Goal: Information Seeking & Learning: Learn about a topic

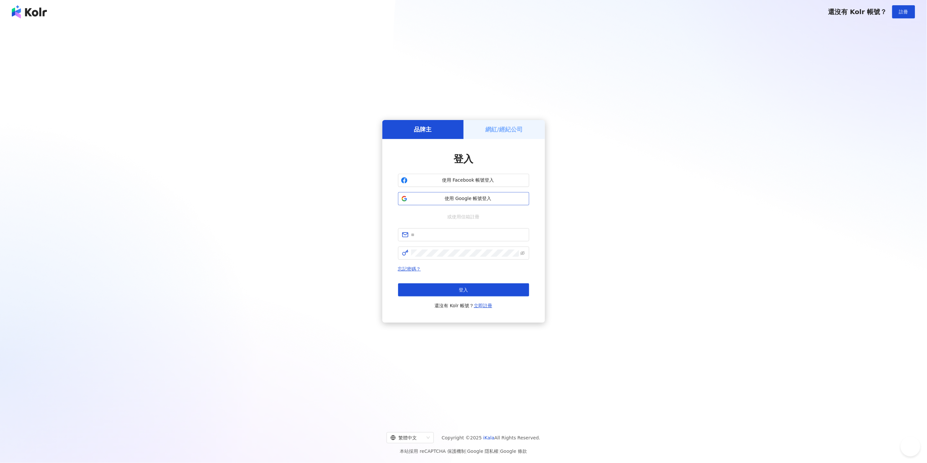
click at [460, 199] on span "使用 Google 帳號登入" at bounding box center [468, 199] width 116 height 7
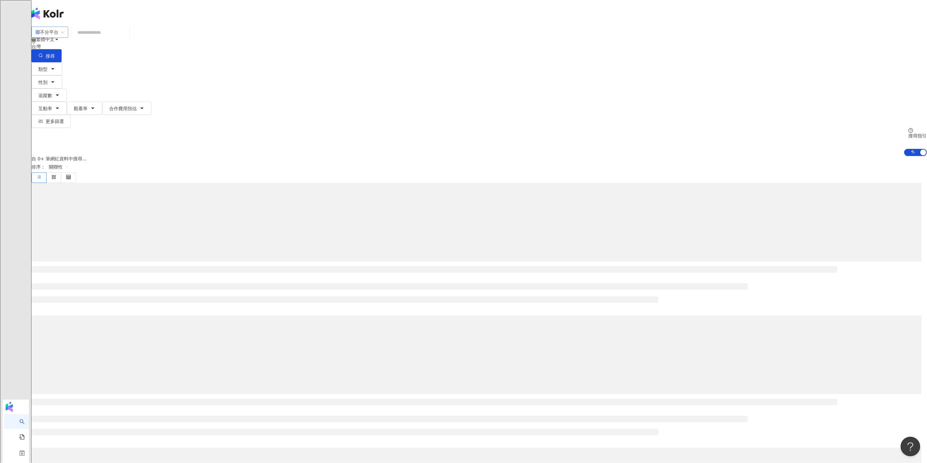
click at [58, 37] on div "不分平台" at bounding box center [46, 32] width 23 height 10
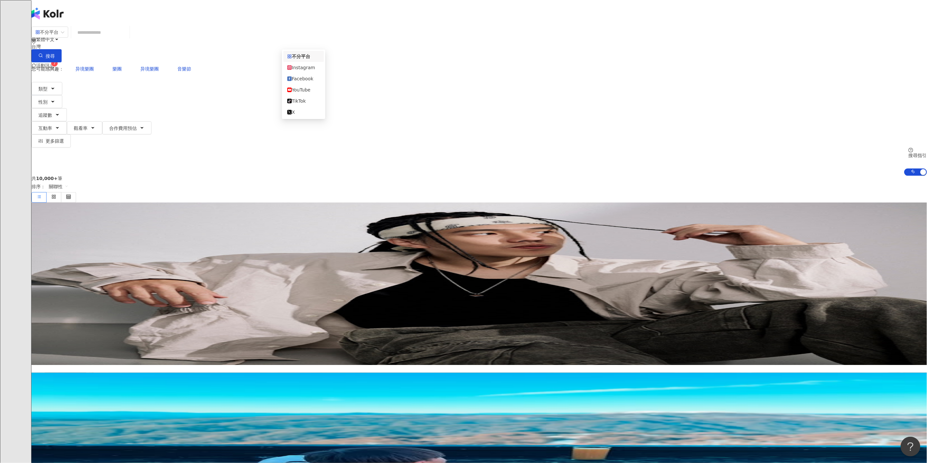
click at [297, 7] on div "繁體中文 活動訊息 7 B" at bounding box center [479, 52] width 896 height 105
click at [127, 35] on input "search" at bounding box center [100, 32] width 53 height 12
type input "*"
type input "*******"
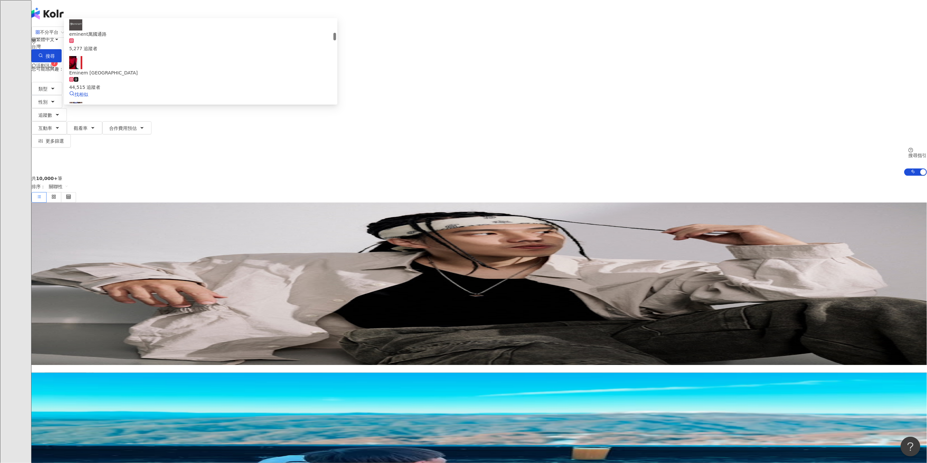
scroll to position [109, 0]
click at [332, 112] on div "5,277 追蹤者" at bounding box center [200, 115] width 263 height 7
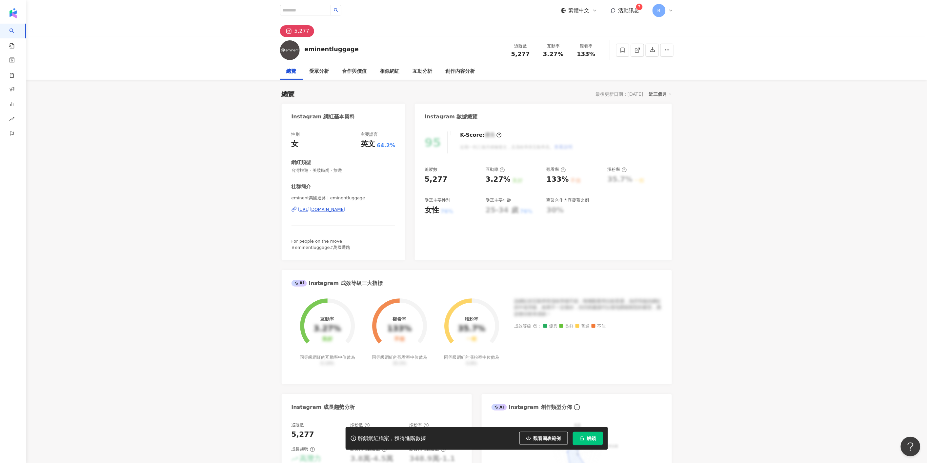
click at [587, 438] on span "解鎖" at bounding box center [591, 438] width 9 height 5
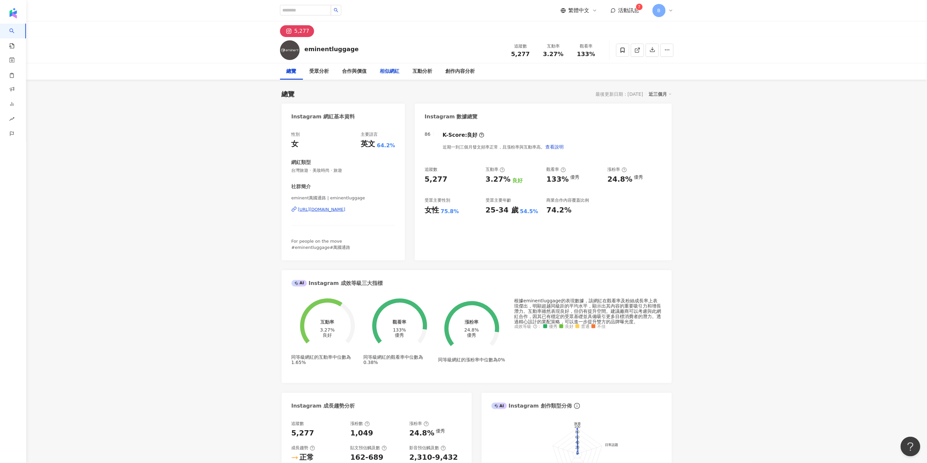
click at [385, 72] on div "相似網紅" at bounding box center [390, 72] width 20 height 8
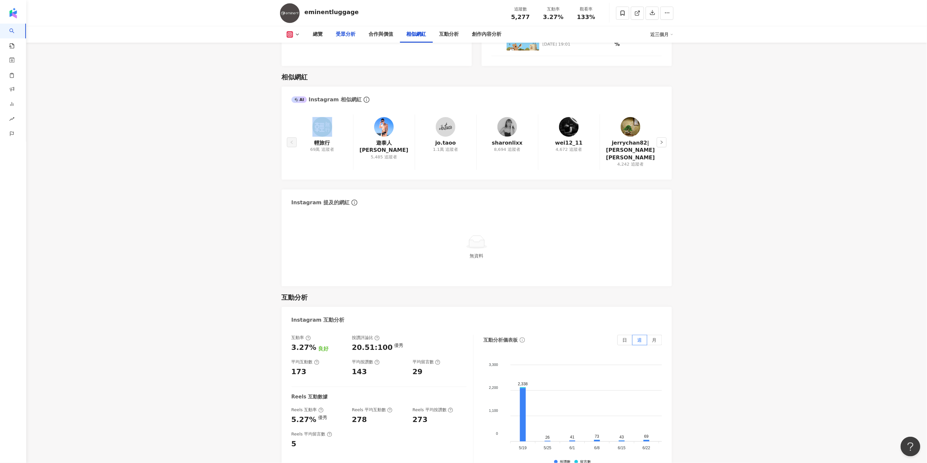
click at [342, 31] on div "受眾分析" at bounding box center [346, 35] width 20 height 8
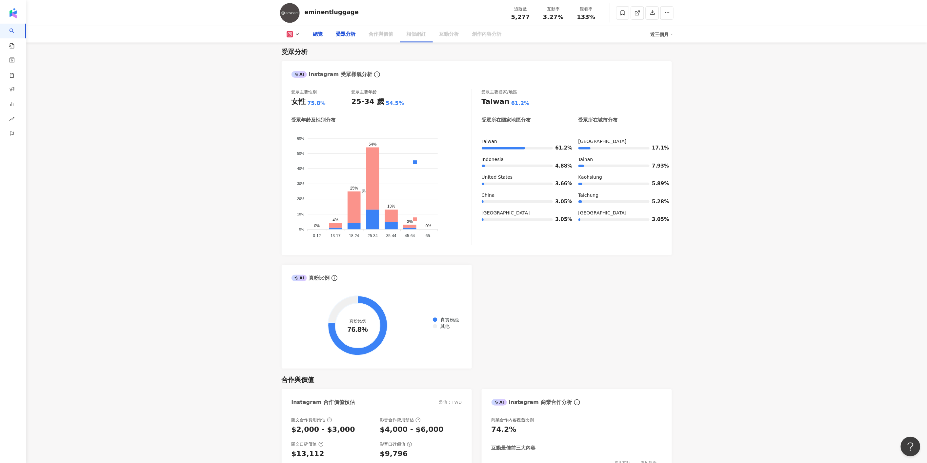
click at [323, 33] on div "總覽" at bounding box center [318, 35] width 10 height 8
click at [322, 34] on div "總覽" at bounding box center [318, 35] width 10 height 8
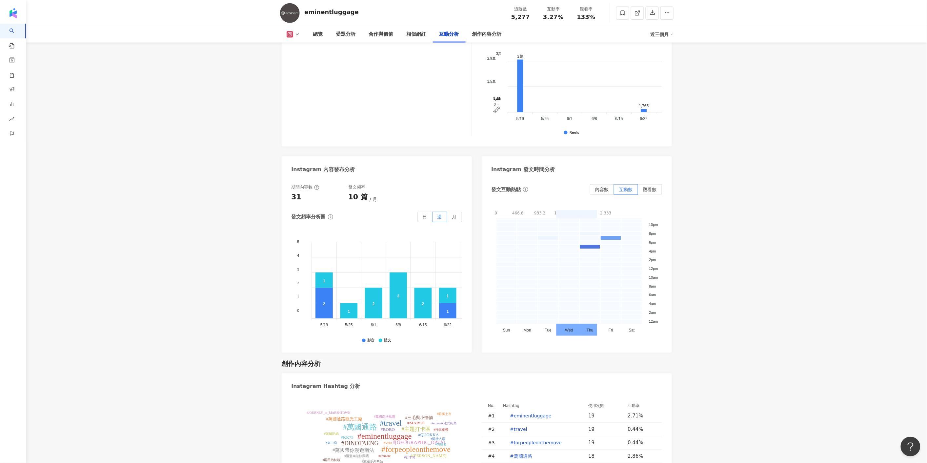
scroll to position [1681, 0]
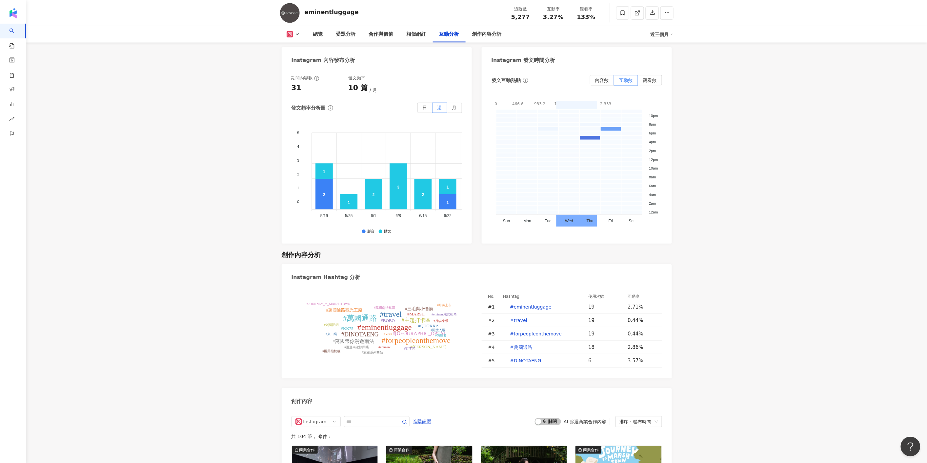
click at [661, 33] on div "近三個月" at bounding box center [662, 34] width 23 height 10
click at [663, 63] on link "近六個月" at bounding box center [665, 61] width 18 height 5
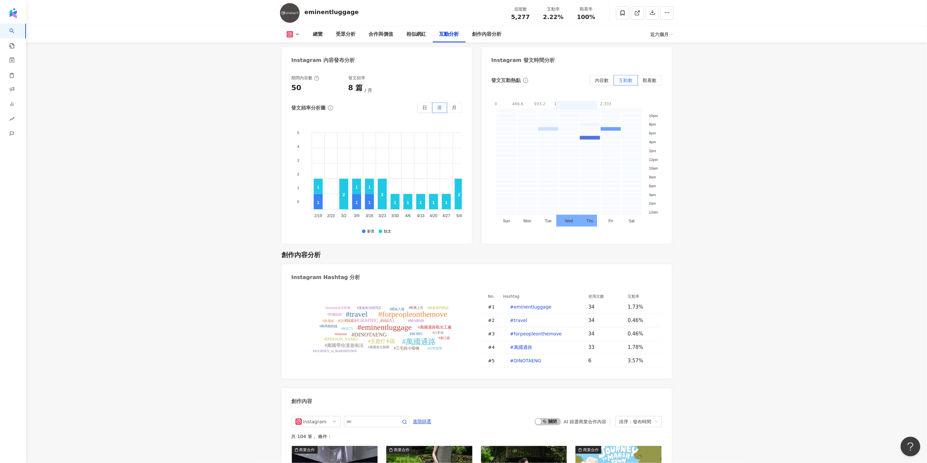
scroll to position [1790, 0]
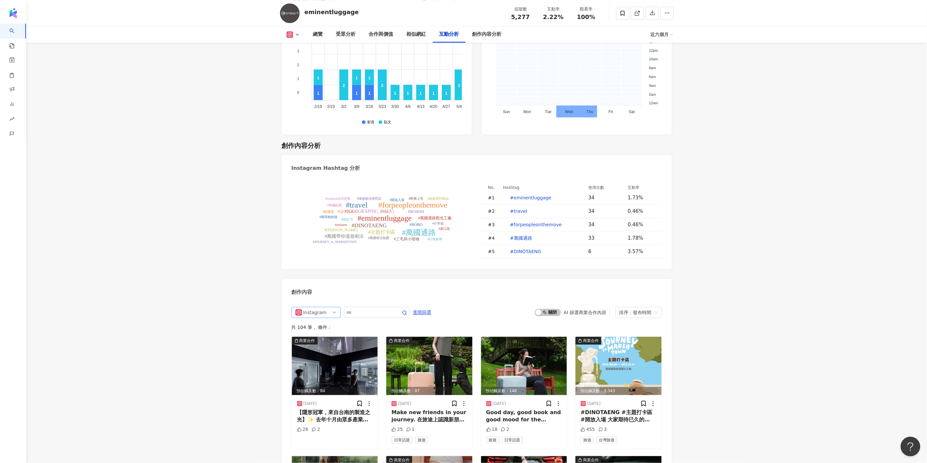
click at [320, 307] on div "Instagram" at bounding box center [313, 312] width 21 height 10
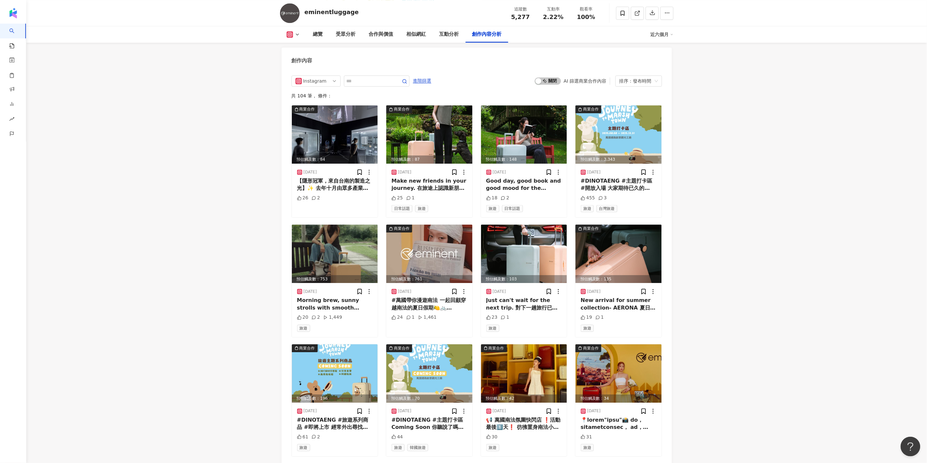
scroll to position [1912, 0]
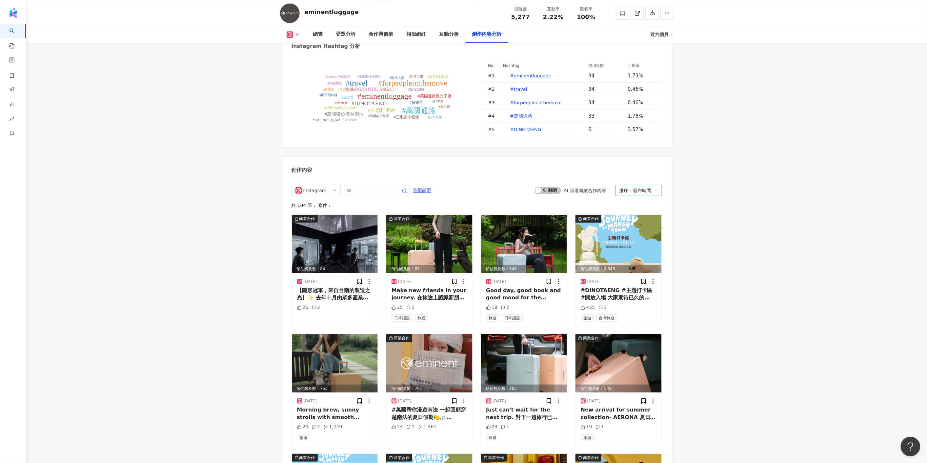
click at [634, 185] on div "排序：發布時間" at bounding box center [636, 190] width 33 height 10
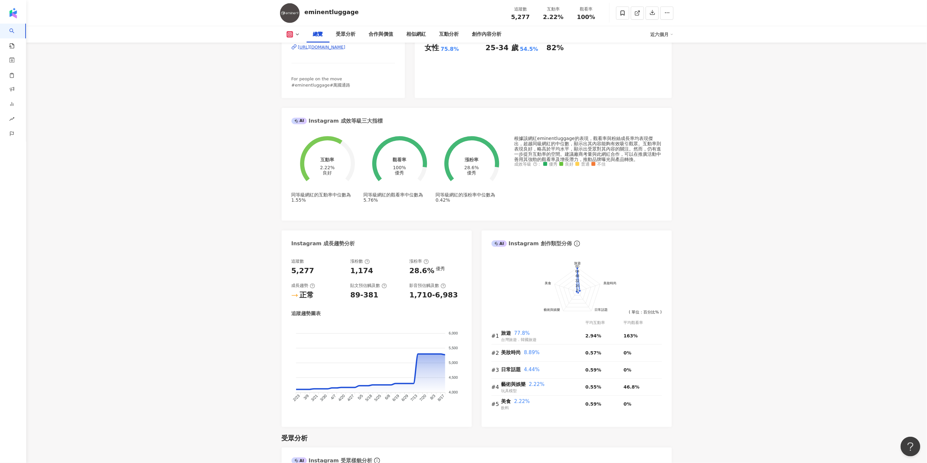
scroll to position [0, 0]
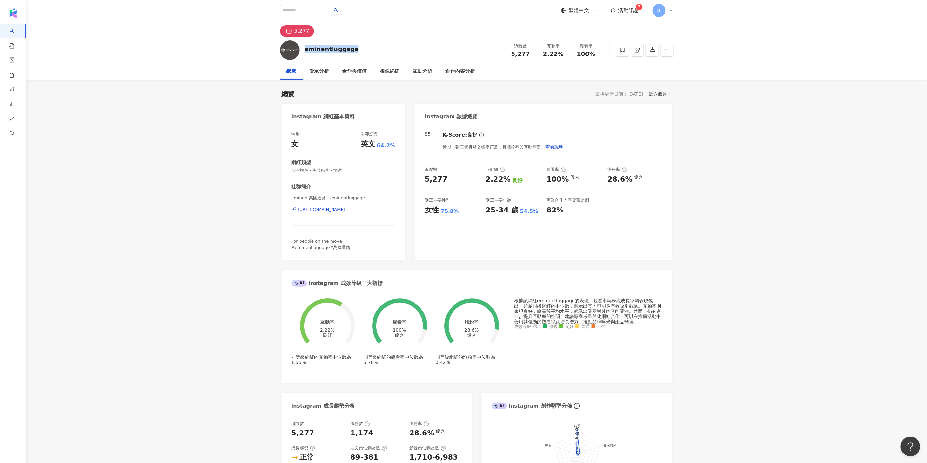
drag, startPoint x: 358, startPoint y: 50, endPoint x: 302, endPoint y: 52, distance: 55.5
click at [302, 52] on div "eminentluggage 追蹤數 5,277 互動率 2.22% 觀看率 100%" at bounding box center [477, 50] width 420 height 26
copy div "eminentluggage"
click at [25, 39] on link "找貼文" at bounding box center [19, 35] width 22 height 7
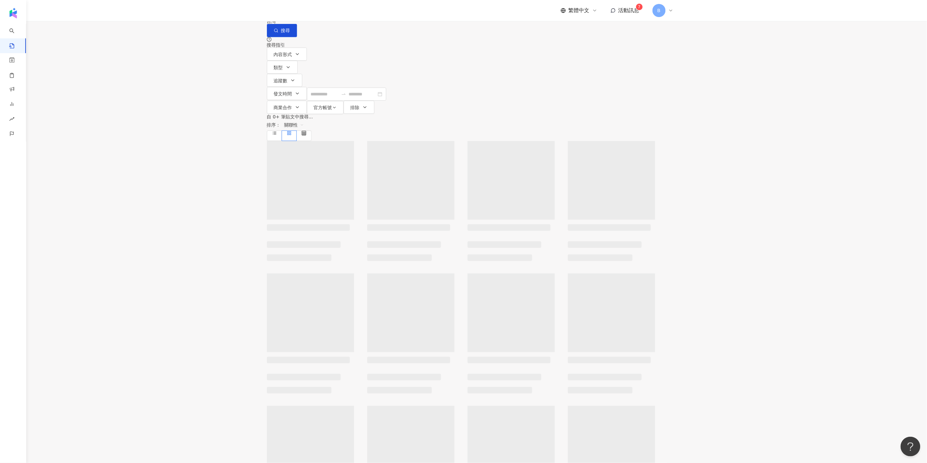
click at [369, 14] on input "search" at bounding box center [339, 7] width 60 height 14
paste input "**********"
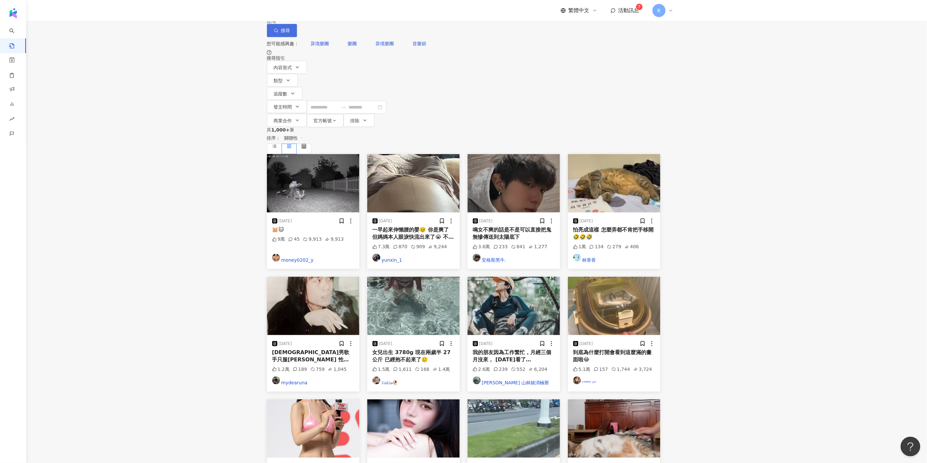
click at [297, 37] on button "搜尋" at bounding box center [282, 30] width 30 height 13
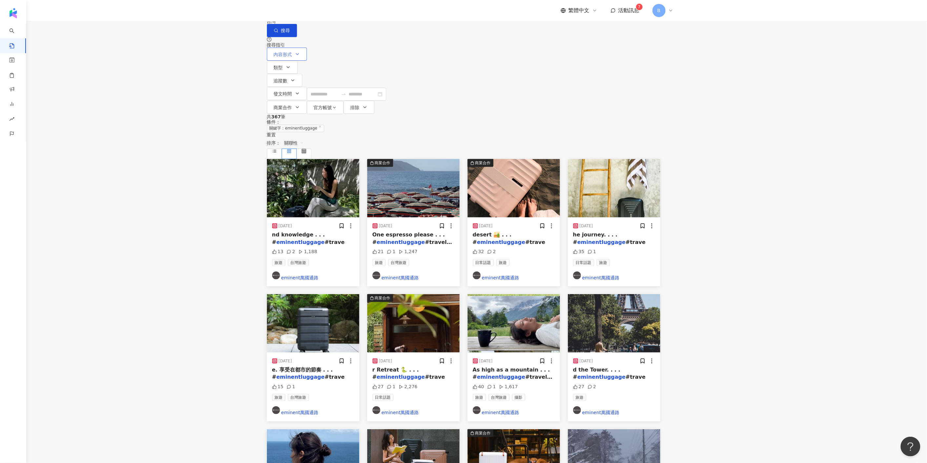
click at [293, 61] on button "內容形式" at bounding box center [287, 54] width 40 height 13
click at [468, 114] on div "共 367 筆 條件 ： 關鍵字：eminentluggage 重置 排序： 關聯性" at bounding box center [464, 136] width 394 height 45
click at [292, 105] on span "商業合作" at bounding box center [283, 107] width 18 height 5
click at [528, 114] on div "共 367 筆 條件 ： 關鍵字：eminentluggage 重置 排序： 關聯性" at bounding box center [464, 136] width 394 height 45
click at [344, 101] on button "官方帳號" at bounding box center [325, 107] width 37 height 13
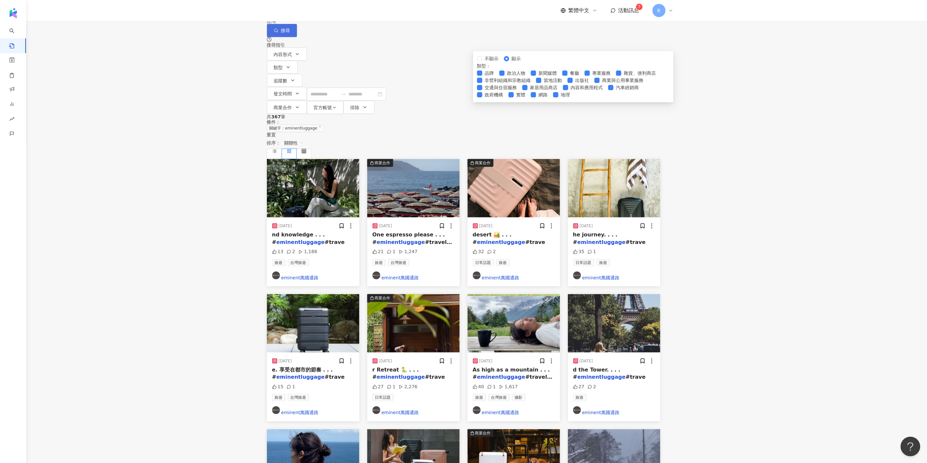
click at [297, 37] on button "搜尋" at bounding box center [282, 30] width 30 height 13
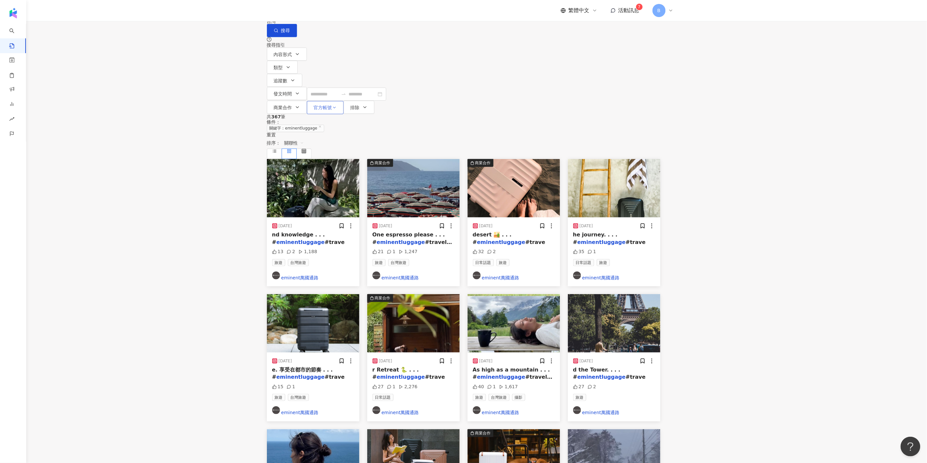
click at [344, 101] on button "官方帳號" at bounding box center [325, 107] width 37 height 13
click at [292, 105] on span "商業合作" at bounding box center [283, 107] width 18 height 5
click at [598, 63] on div "內容形式 類型 追蹤數 發文時間 商業合作 官方帳號 排除 不限 貼文 全部影音 不限 商業合作內容 非商業合作內容 不顯示 顯示 類型 ： 品牌 政治人物 …" at bounding box center [464, 81] width 394 height 67
click at [288, 78] on span "追蹤數" at bounding box center [281, 80] width 14 height 5
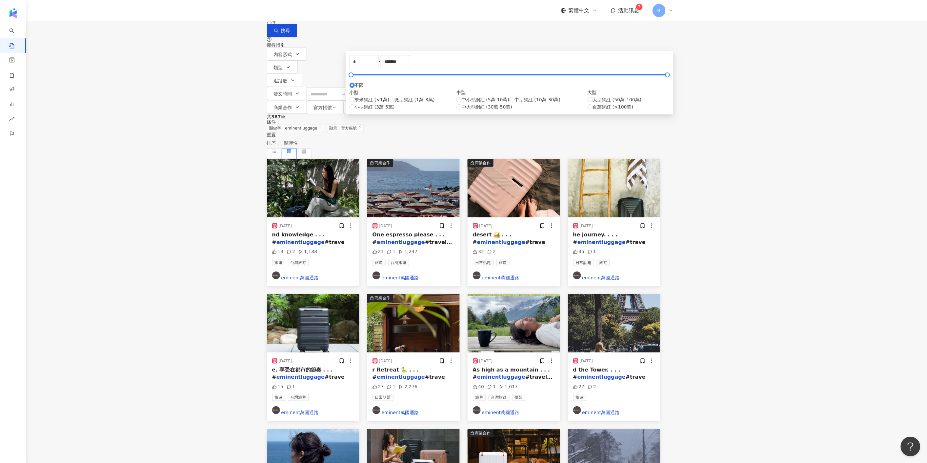
click at [794, 86] on main "**********" at bounding box center [463, 285] width 927 height 570
click at [369, 14] on input "**********" at bounding box center [339, 7] width 60 height 14
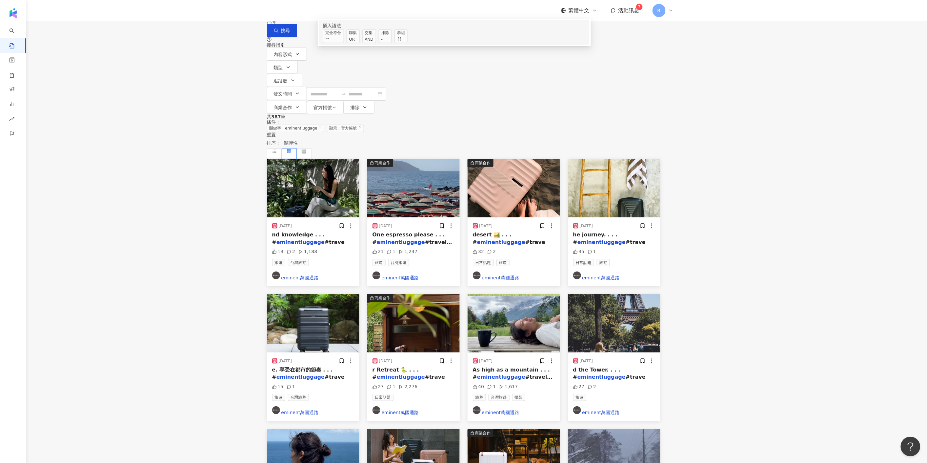
click at [360, 43] on span "聯集 OR" at bounding box center [353, 36] width 13 height 14
click at [290, 33] on span "搜尋" at bounding box center [285, 30] width 9 height 5
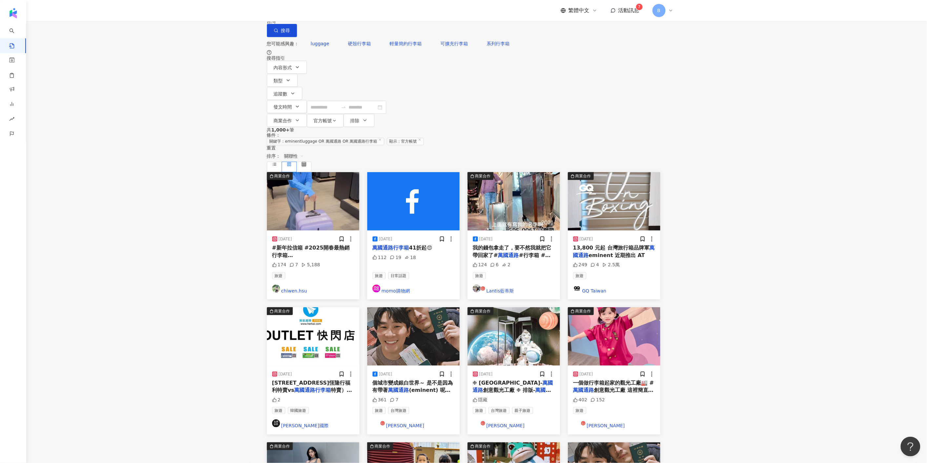
click at [304, 151] on span "關聯性" at bounding box center [294, 156] width 20 height 10
click at [633, 148] on div "按讚數" at bounding box center [634, 146] width 18 height 7
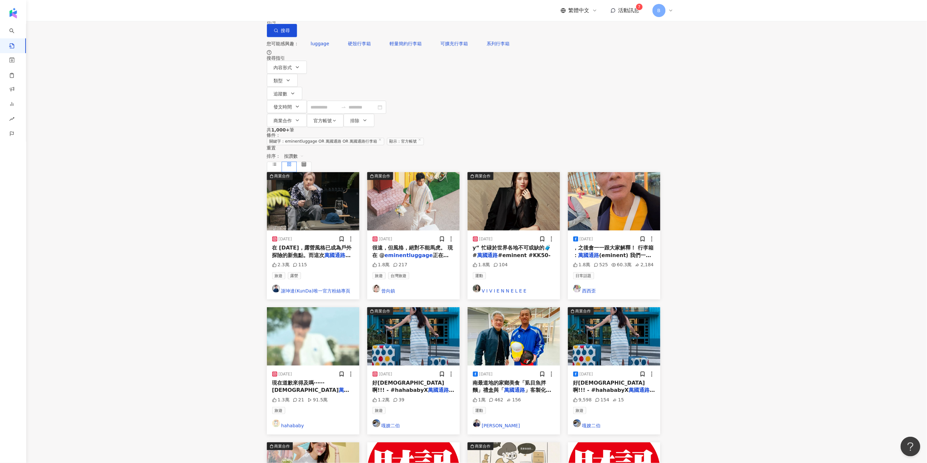
click at [369, 14] on input "**********" at bounding box center [339, 7] width 60 height 14
click at [357, 43] on div "OR" at bounding box center [353, 39] width 8 height 7
paste input "**********"
type input "**********"
click at [297, 37] on button "搜尋" at bounding box center [282, 30] width 30 height 13
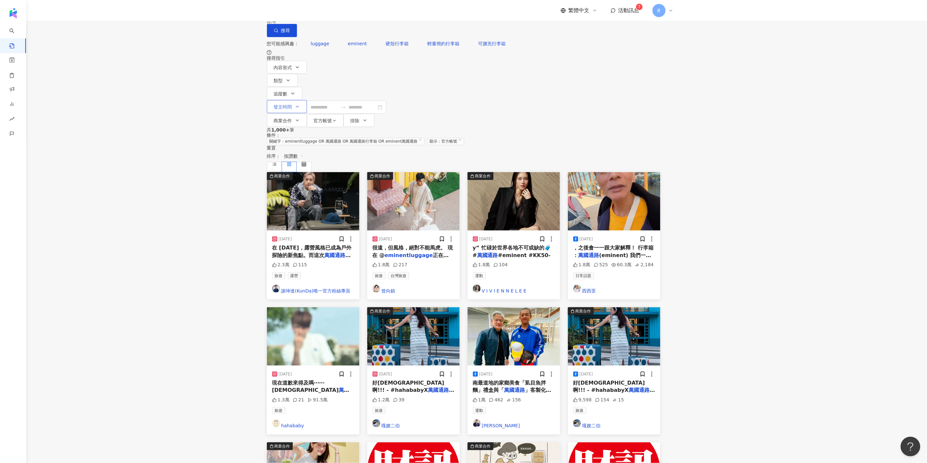
click at [292, 104] on span "發文時間" at bounding box center [283, 106] width 18 height 5
click at [269, 27] on span "button" at bounding box center [267, 25] width 3 height 3
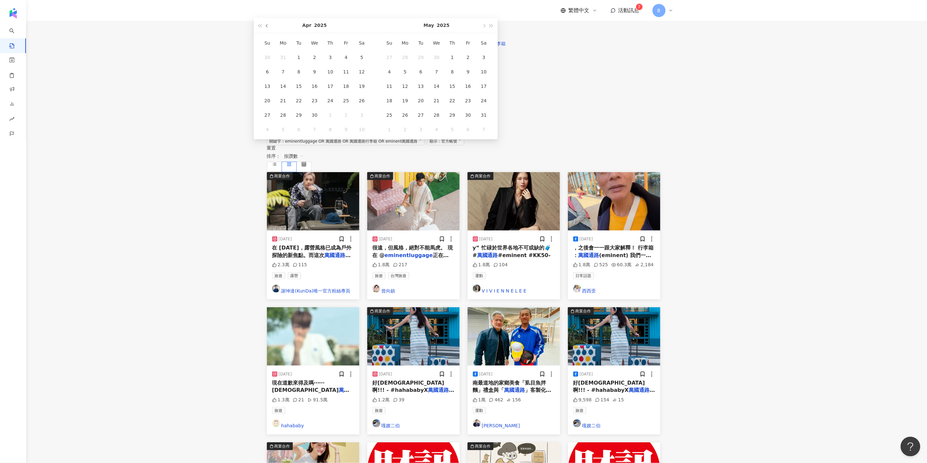
click at [269, 27] on span "button" at bounding box center [267, 25] width 3 height 3
click at [271, 33] on button "button" at bounding box center [267, 25] width 7 height 15
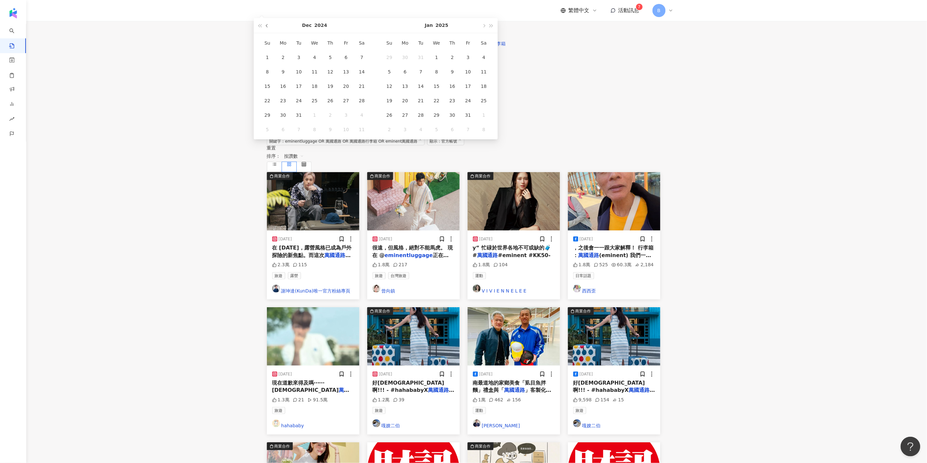
click at [271, 33] on button "button" at bounding box center [267, 25] width 7 height 15
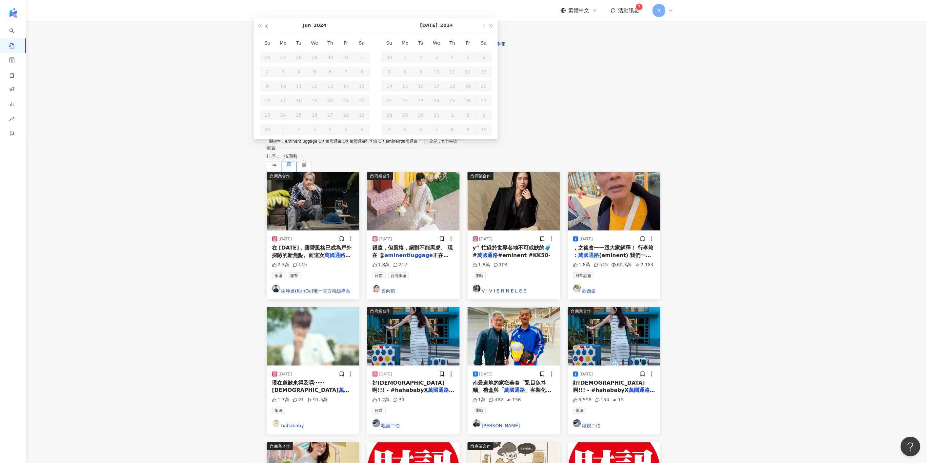
click at [271, 33] on button "button" at bounding box center [267, 25] width 7 height 15
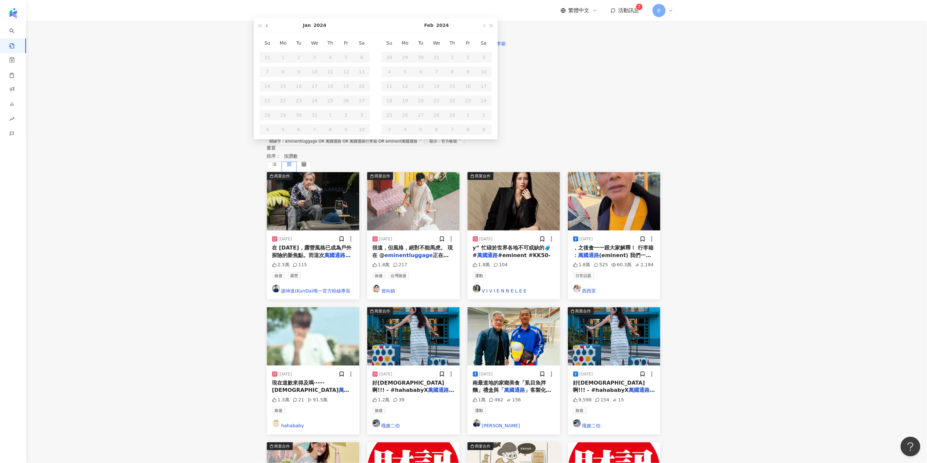
click at [271, 33] on button "button" at bounding box center [267, 25] width 7 height 15
click at [486, 27] on span "button" at bounding box center [484, 25] width 3 height 3
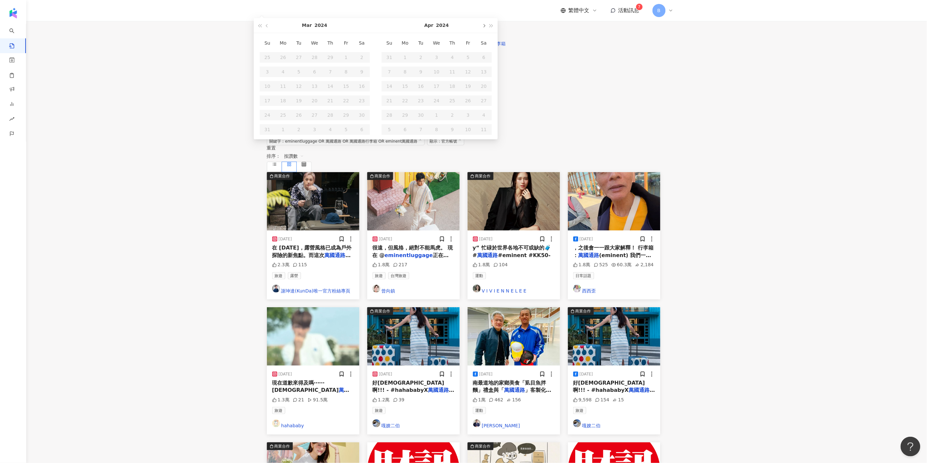
click at [486, 27] on span "button" at bounding box center [484, 25] width 3 height 3
type input "**********"
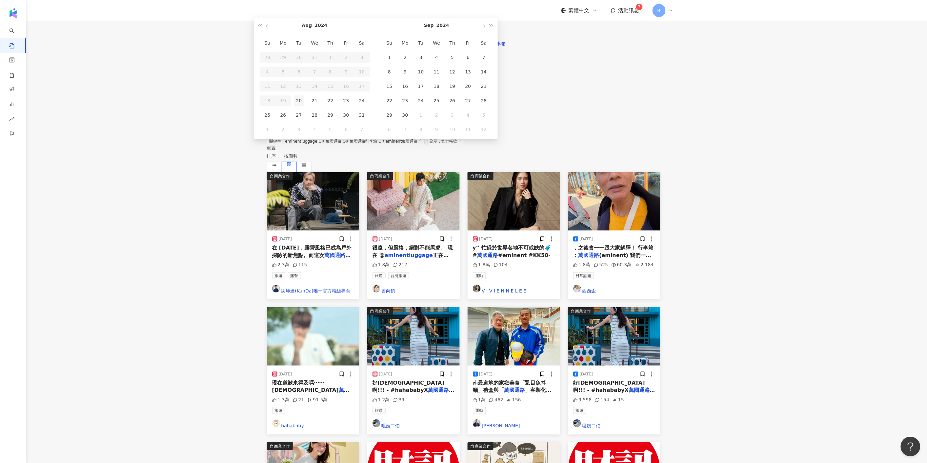
type input "**********"
click at [304, 106] on div "20" at bounding box center [299, 100] width 10 height 10
type input "**********"
click at [486, 27] on span "button" at bounding box center [484, 25] width 3 height 3
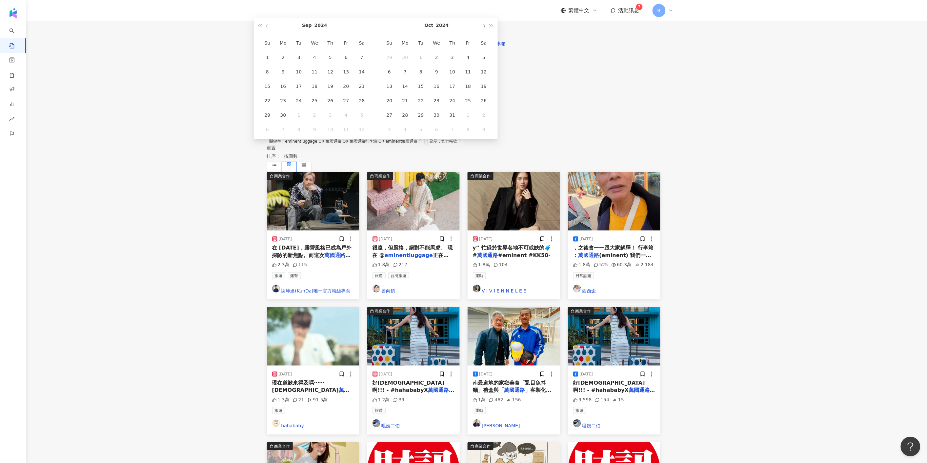
click at [486, 27] on span "button" at bounding box center [484, 25] width 3 height 3
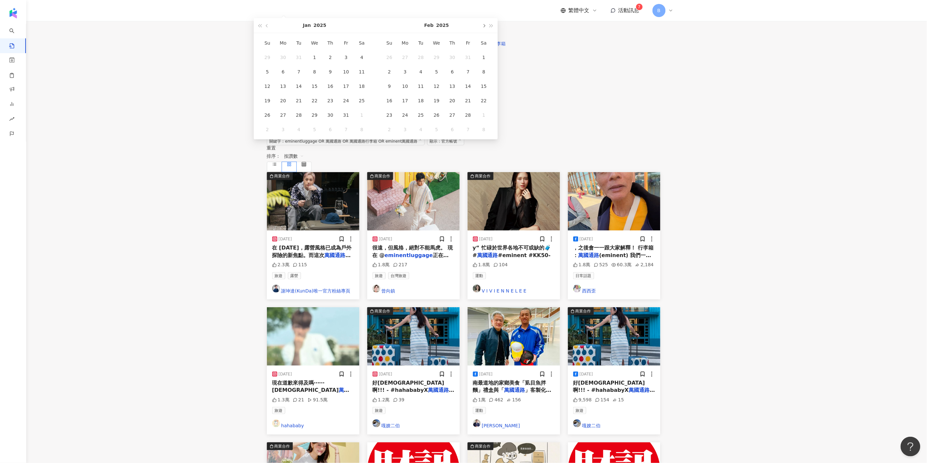
click at [486, 27] on span "button" at bounding box center [484, 25] width 3 height 3
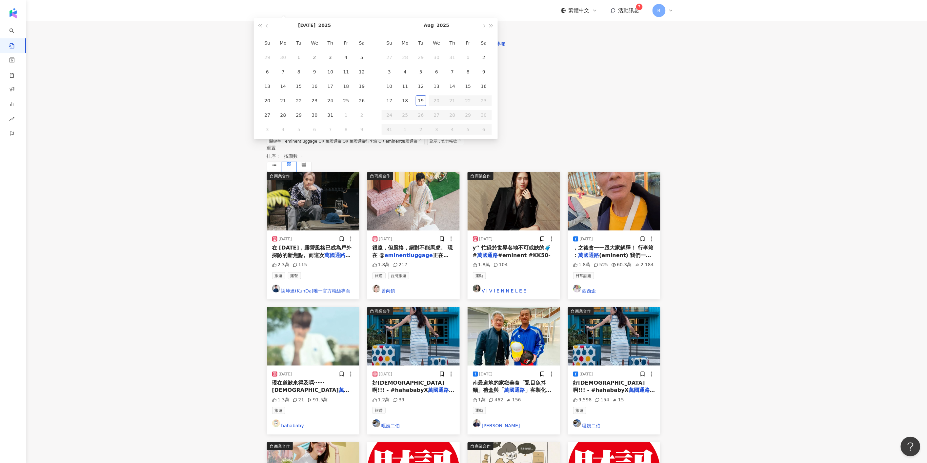
type input "**********"
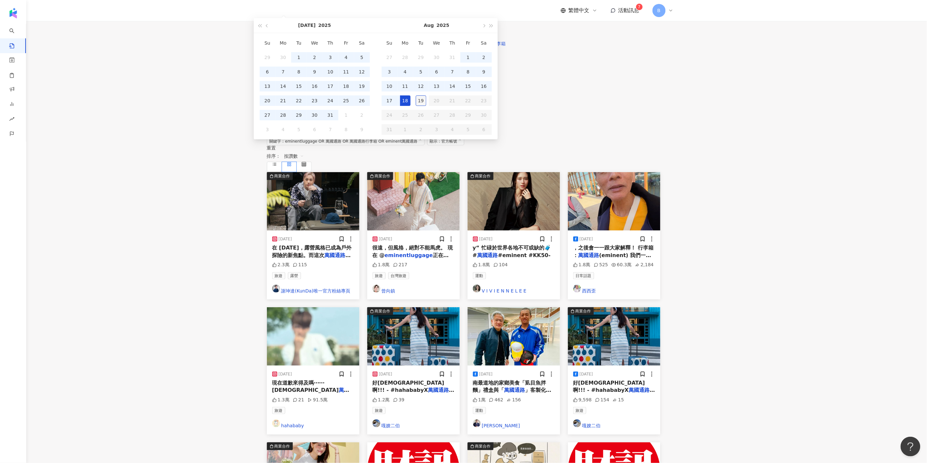
type input "**********"
click at [427, 106] on div "19" at bounding box center [421, 100] width 10 height 10
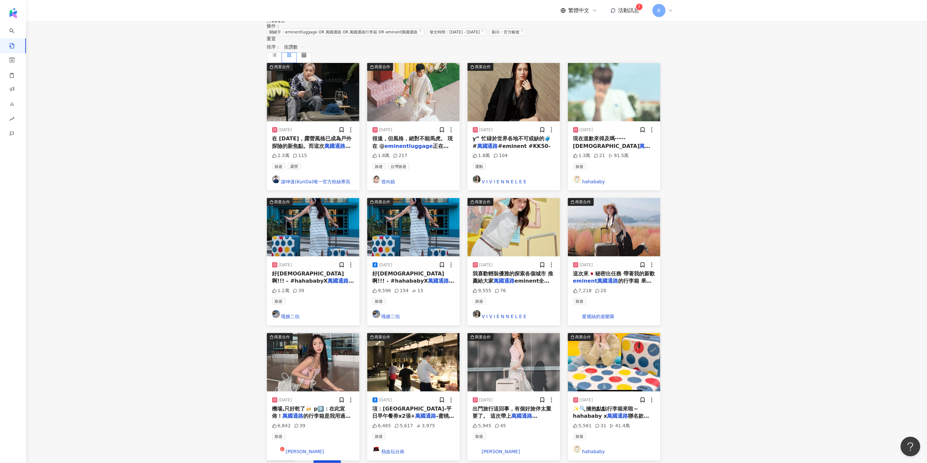
scroll to position [146, 0]
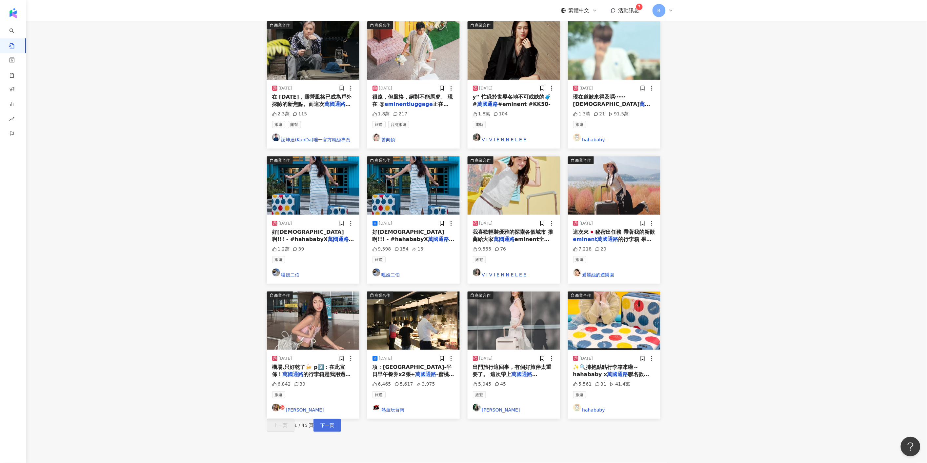
click at [341, 419] on button "下一頁" at bounding box center [328, 425] width 28 height 13
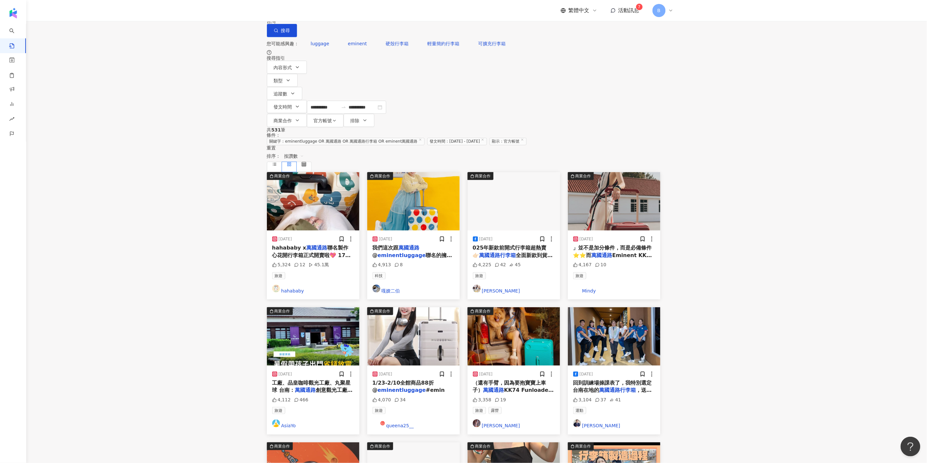
scroll to position [168, 0]
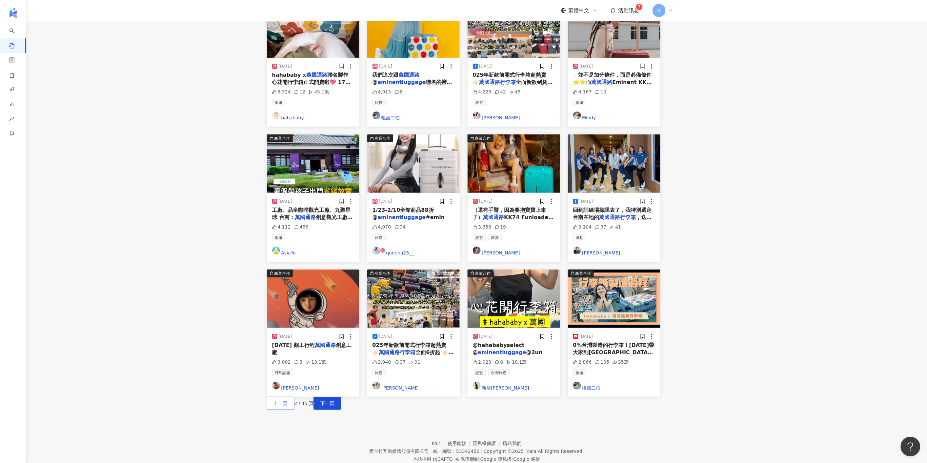
click at [288, 401] on span "上一頁" at bounding box center [281, 403] width 14 height 5
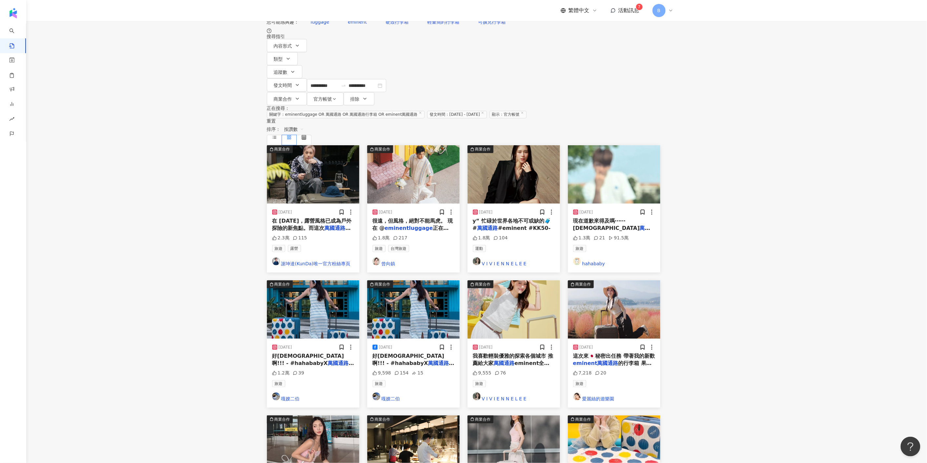
scroll to position [0, 0]
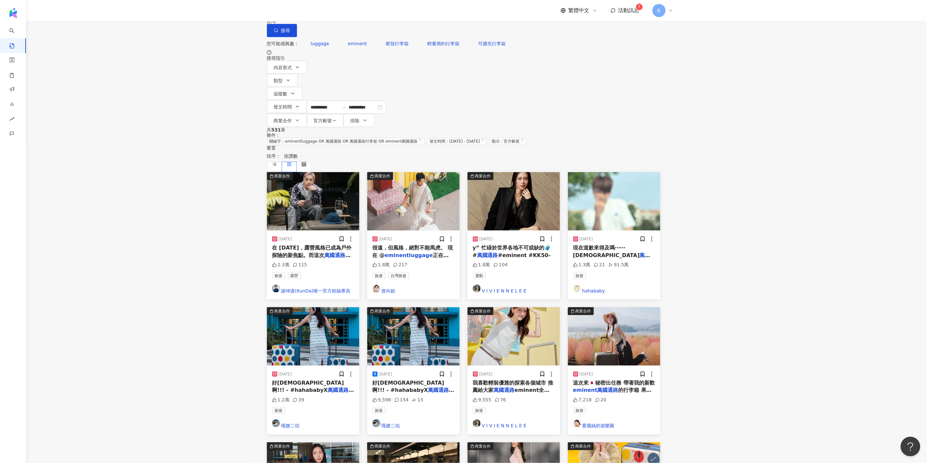
click at [799, 238] on main "**********" at bounding box center [463, 291] width 927 height 583
click at [507, 307] on img at bounding box center [514, 336] width 93 height 58
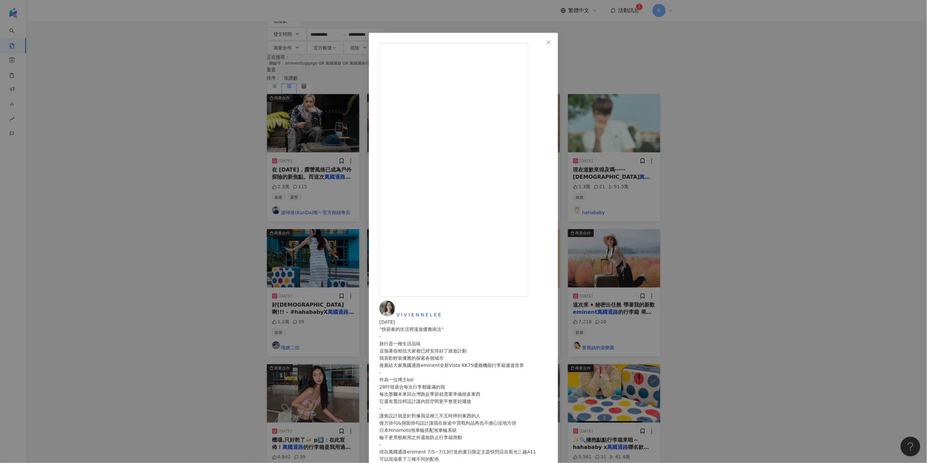
scroll to position [146, 0]
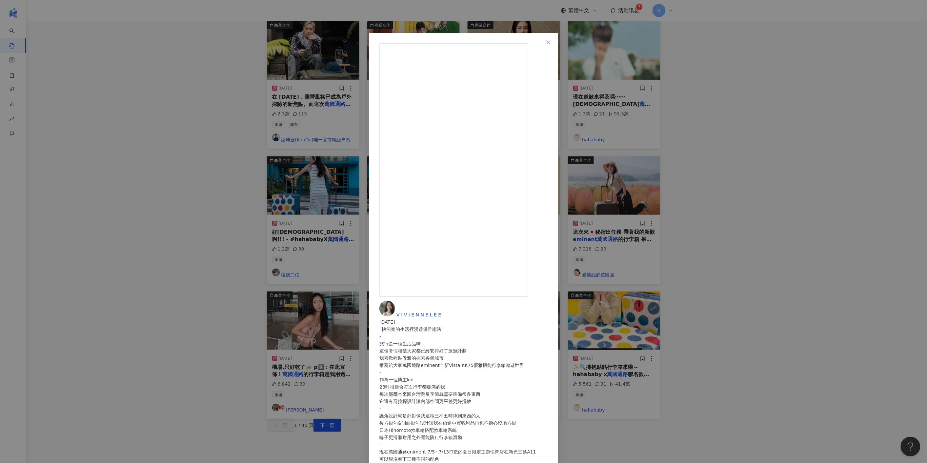
drag, startPoint x: 594, startPoint y: 245, endPoint x: 597, endPoint y: 250, distance: 5.5
click at [548, 326] on div "”快節奏的生活裡漫遊優雅南法“ - 旅行是一種生活品味 這個暑假相信大家都已經安排好了旅遊計劃 我喜歡輕裝優雅的探索各個城市 推薦給大家萬國通路eminent…" at bounding box center [464, 405] width 168 height 159
copy div "萬國帶你漫遊南法"
drag, startPoint x: 523, startPoint y: 208, endPoint x: 541, endPoint y: 211, distance: 18.2
click at [541, 326] on div "”快節奏的生活裡漫遊優雅南法“ - 旅行是一種生活品味 這個暑假相信大家都已經安排好了旅遊計劃 我喜歡輕裝優雅的探索各個城市 推薦給大家萬國通路eminent…" at bounding box center [464, 405] width 168 height 159
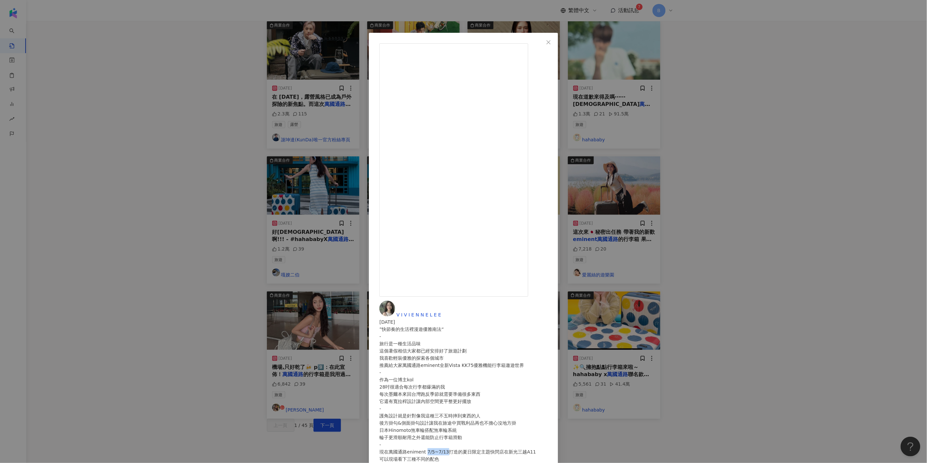
copy div "7/5~7/13"
click at [813, 134] on div "V I V I E N N E L E E [DATE] ”快節奏的生活裡漫遊優雅南法“ - 旅行是一種生活品味 這個暑假相信大家都已經安排好了旅遊計劃 我喜…" at bounding box center [463, 231] width 927 height 463
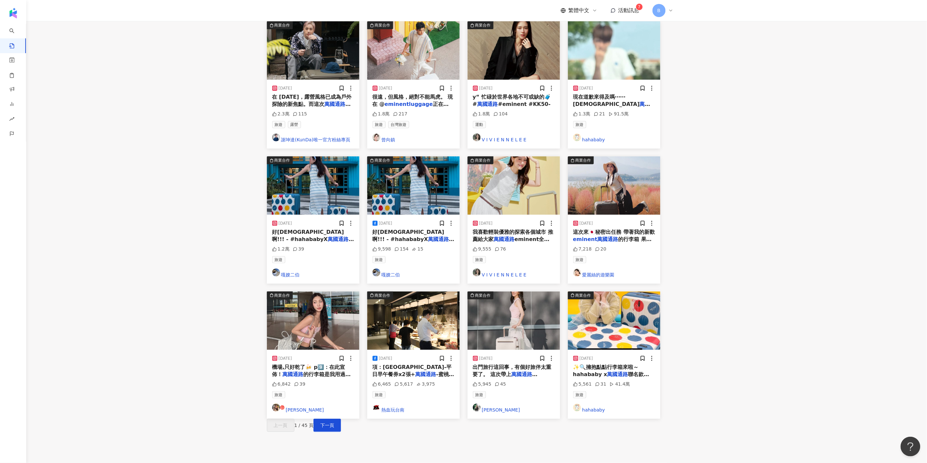
click at [495, 156] on img at bounding box center [514, 185] width 93 height 58
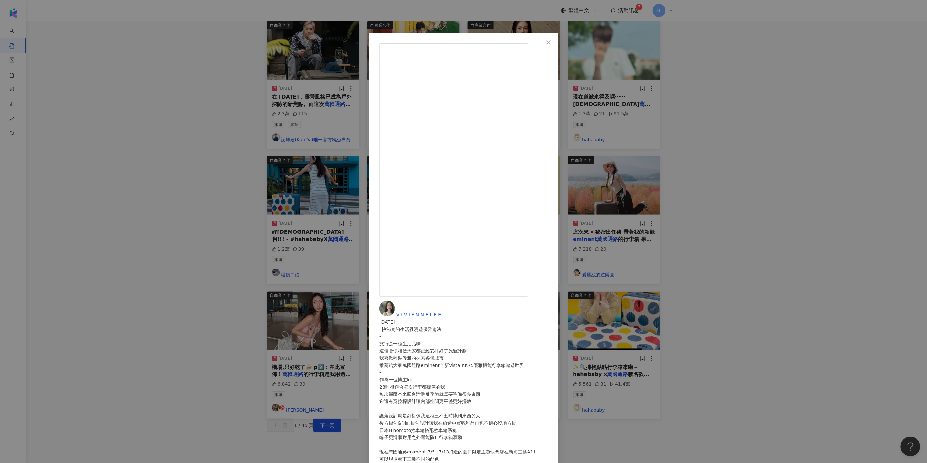
click at [842, 92] on div "V I V I E N N E L E E [DATE] ”快節奏的生活裡漫遊優雅南法“ - 旅行是一種生活品味 這個暑假相信大家都已經安排好了旅遊計劃 我喜…" at bounding box center [463, 231] width 927 height 463
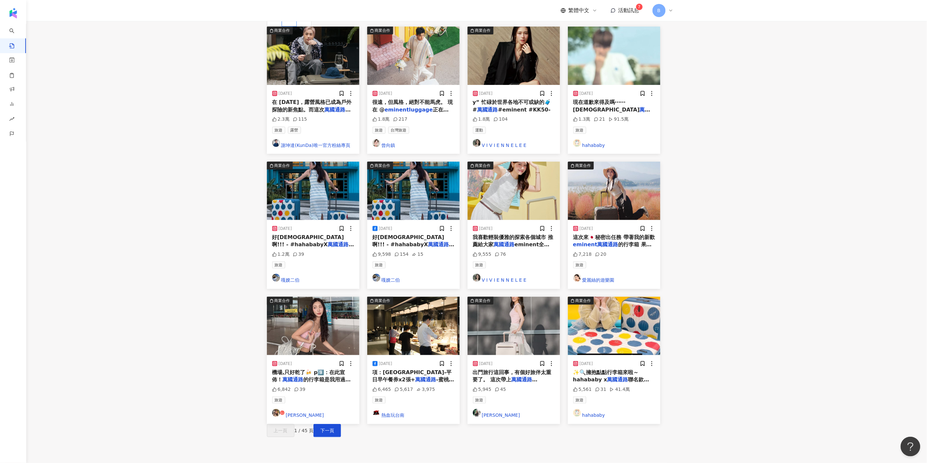
scroll to position [0, 0]
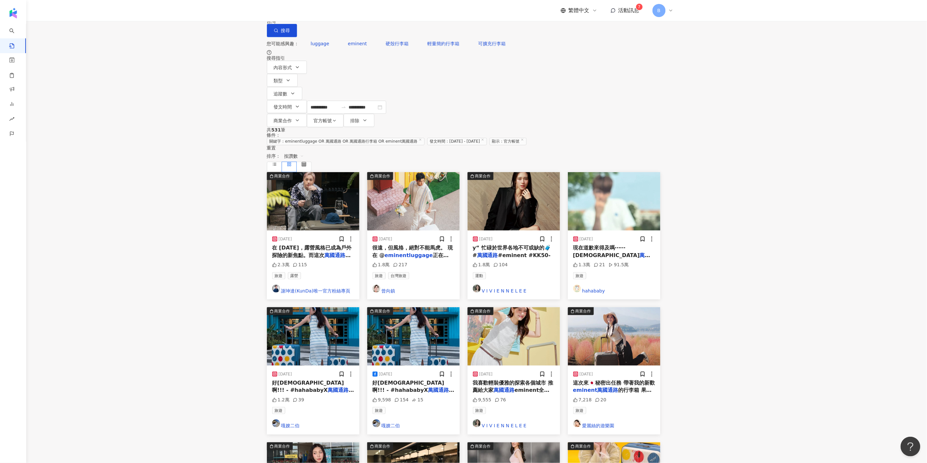
click at [326, 172] on img at bounding box center [313, 201] width 93 height 58
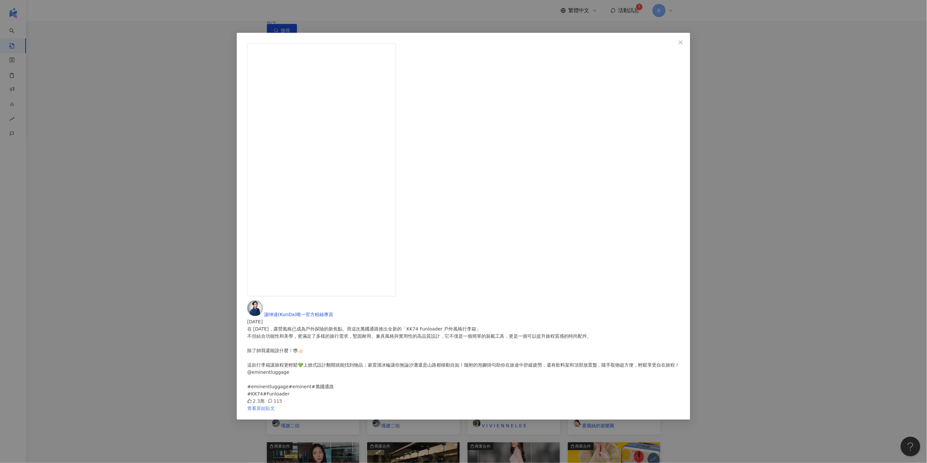
click at [275, 406] on link "查看原始貼文" at bounding box center [261, 408] width 28 height 5
click at [726, 173] on div "[PERSON_NAME](KunDa)唯一官方粉絲專頁 [DATE] 在 [DATE]，露營風格已成為戶外探險的新焦點。而這次萬國通路推出全新的「KK74 …" at bounding box center [463, 231] width 927 height 463
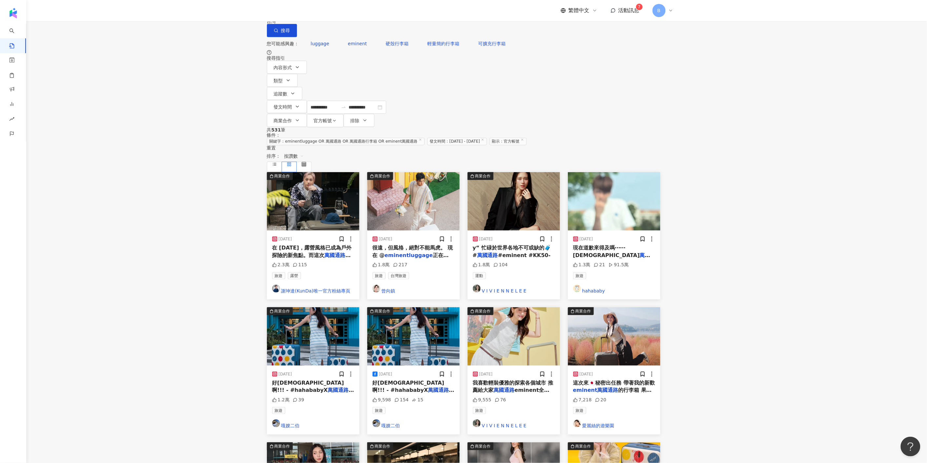
click at [532, 172] on img at bounding box center [514, 201] width 93 height 58
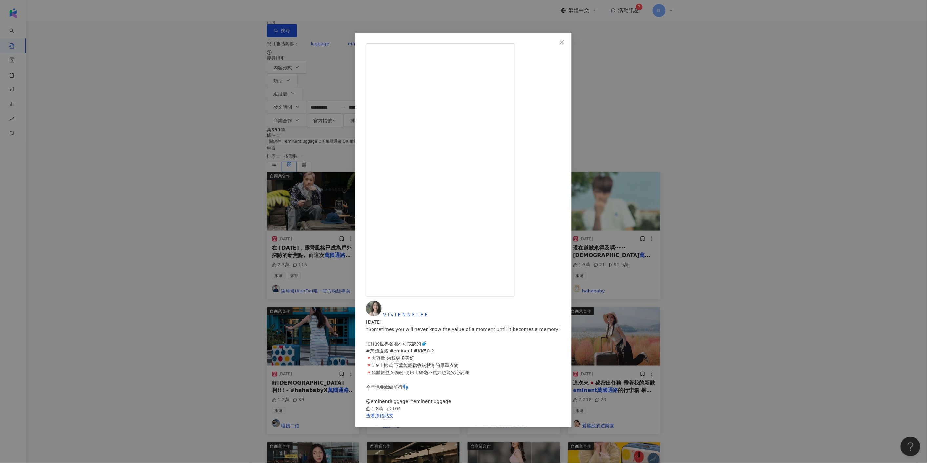
click at [728, 120] on div "V I V I E N N E L E E [DATE] ”Sometimes you will never know the value of a mome…" at bounding box center [463, 231] width 927 height 463
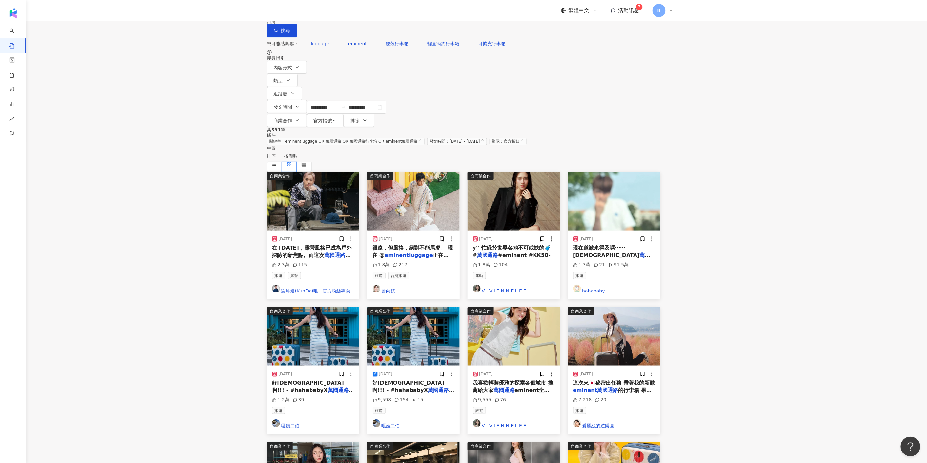
scroll to position [146, 0]
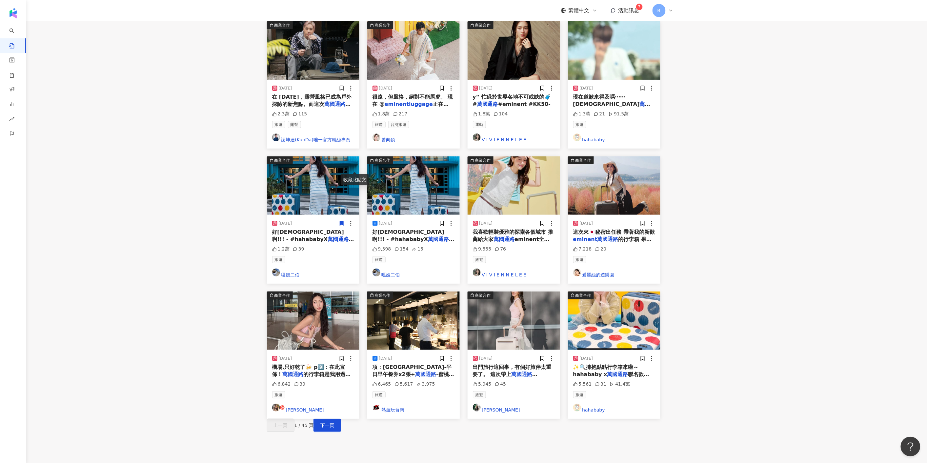
click at [329, 156] on img at bounding box center [313, 185] width 93 height 58
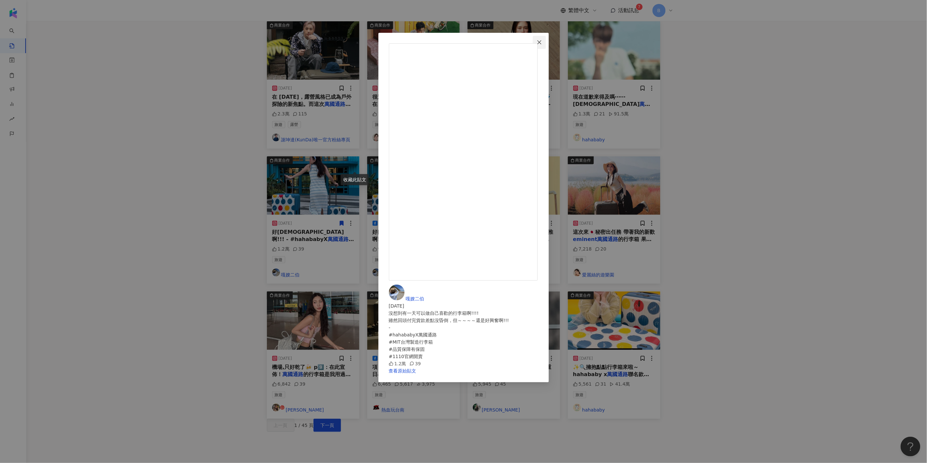
click at [546, 43] on span "Close" at bounding box center [539, 42] width 13 height 5
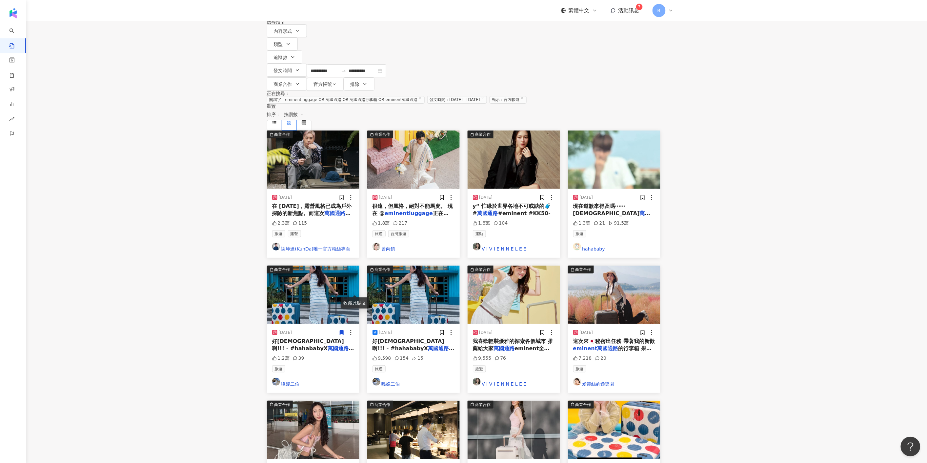
scroll to position [0, 0]
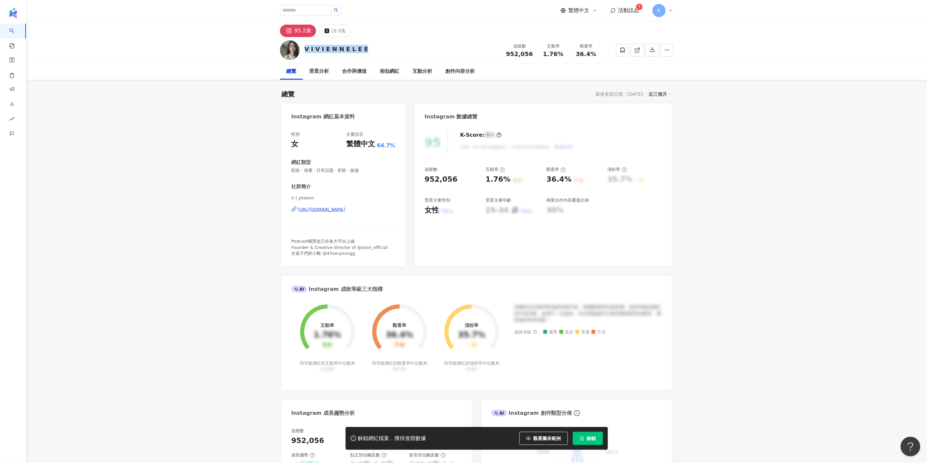
drag, startPoint x: 360, startPoint y: 51, endPoint x: 302, endPoint y: 51, distance: 57.7
click at [302, 51] on div "V I V I E N N E L E E 追蹤數 952,056 互動率 1.76% 觀看率 36.4%" at bounding box center [477, 50] width 420 height 26
copy div "V I V I E N N E L E E"
click at [329, 209] on div "https://www.instagram.com/yitzenn/" at bounding box center [322, 210] width 48 height 6
click at [388, 47] on div "V I V I E N N E L E E 追蹤數 952,056 互動率 1.76% 觀看率 36.4%" at bounding box center [477, 50] width 420 height 26
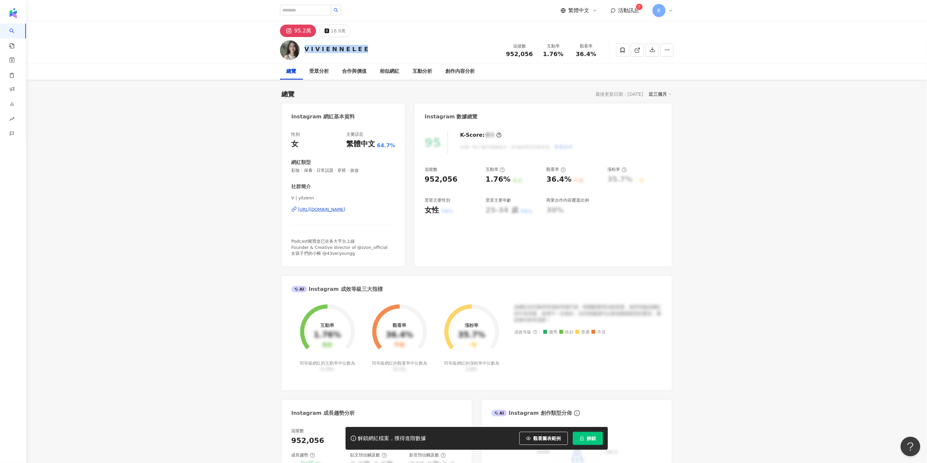
drag, startPoint x: 356, startPoint y: 49, endPoint x: 305, endPoint y: 50, distance: 50.9
click at [305, 50] on div "V I V I E N N E L E E 追蹤數 952,056 互動率 1.76% 觀看率 36.4%" at bounding box center [477, 50] width 420 height 26
copy div "V I V I E N N E L E E"
click at [354, 52] on div "V I V I E N N E L E E" at bounding box center [337, 49] width 64 height 8
drag, startPoint x: 317, startPoint y: 51, endPoint x: 310, endPoint y: 50, distance: 7.6
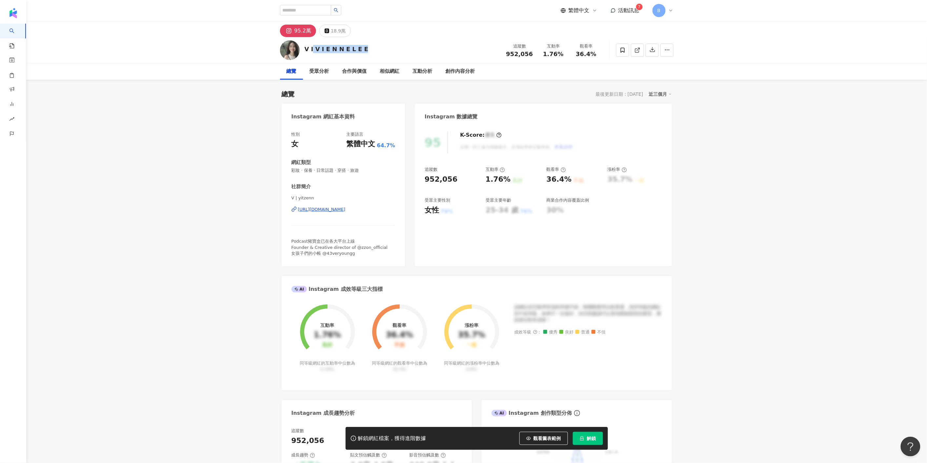
click at [310, 50] on div "V I V I E N N E L E E 追蹤數 952,056 互動率 1.76% 觀看率 36.4%" at bounding box center [477, 50] width 420 height 26
click at [305, 49] on div "V I V I E N N E L E E" at bounding box center [337, 49] width 64 height 8
drag, startPoint x: 305, startPoint y: 50, endPoint x: 355, endPoint y: 49, distance: 49.9
click at [355, 49] on div "V I V I E N N E L E E" at bounding box center [337, 49] width 64 height 8
copy div "V I V I E N N E L E E"
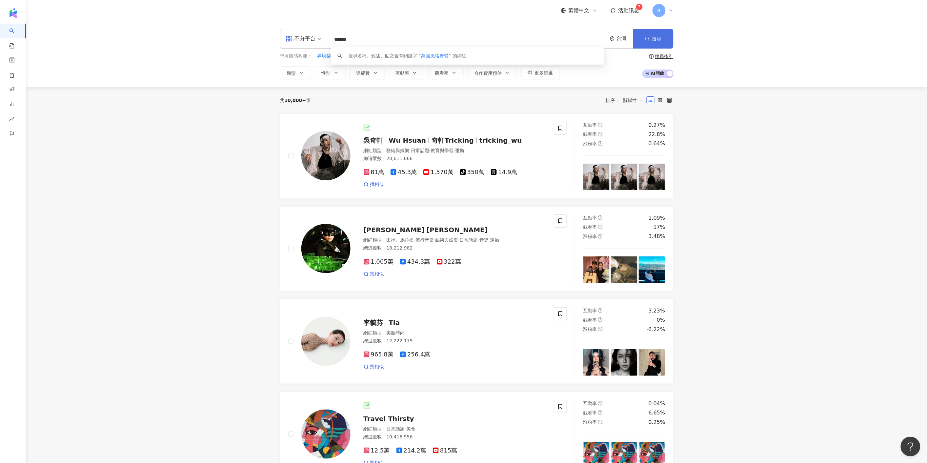
type input "******"
click at [654, 43] on button "搜尋" at bounding box center [654, 39] width 40 height 20
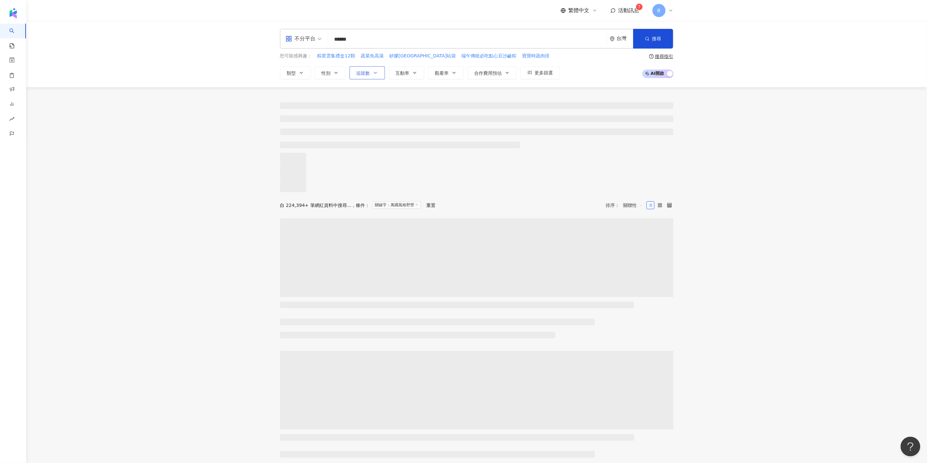
click at [368, 71] on span "追蹤數" at bounding box center [364, 73] width 14 height 5
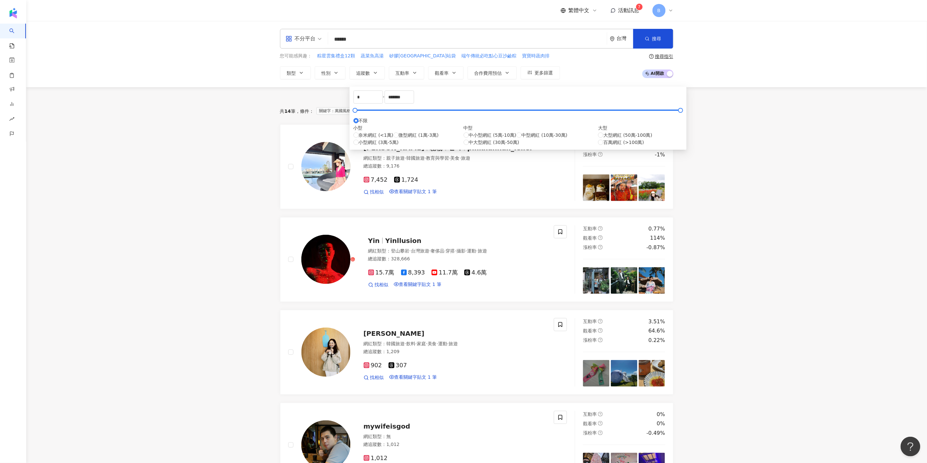
click at [573, 56] on div "您可能感興趣： 粽星雲集禮盒12顆 蔬菜魚高湯 矽膠密封站站袋 端午傳統必吃點心豆沙鹼粽 寶寶時蔬肉排 類型 性別 追蹤數 互動率 觀看率 合作費用預估 更多…" at bounding box center [477, 65] width 394 height 27
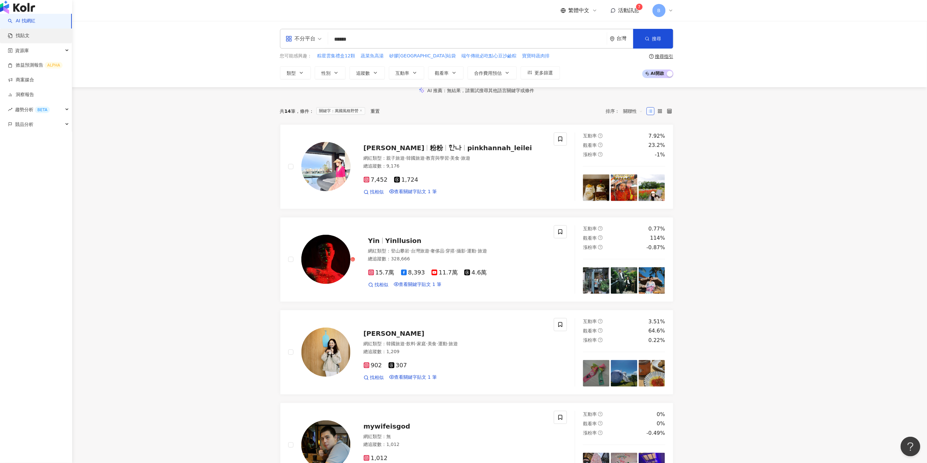
click at [27, 39] on link "找貼文" at bounding box center [19, 35] width 22 height 7
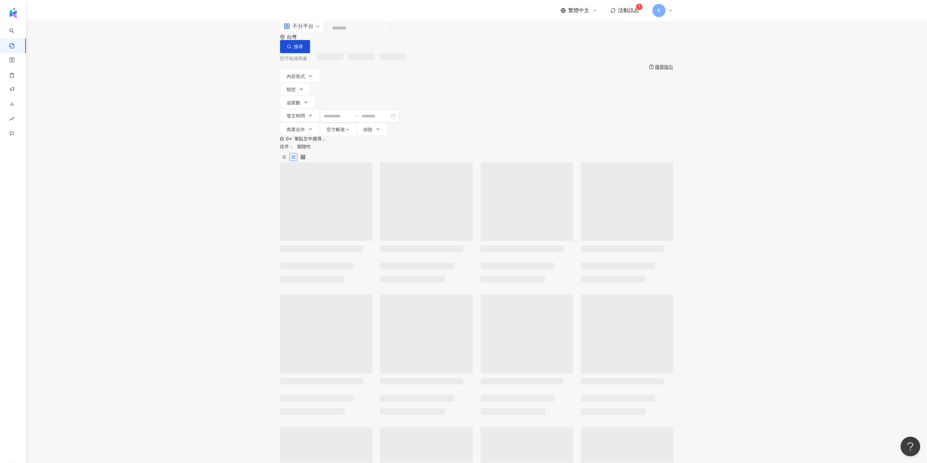
click at [349, 35] on input "search" at bounding box center [359, 28] width 60 height 14
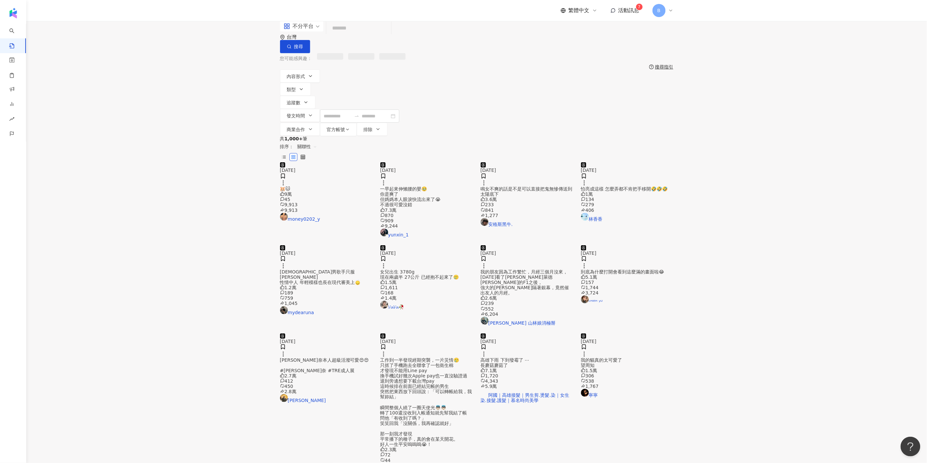
paste input "******"
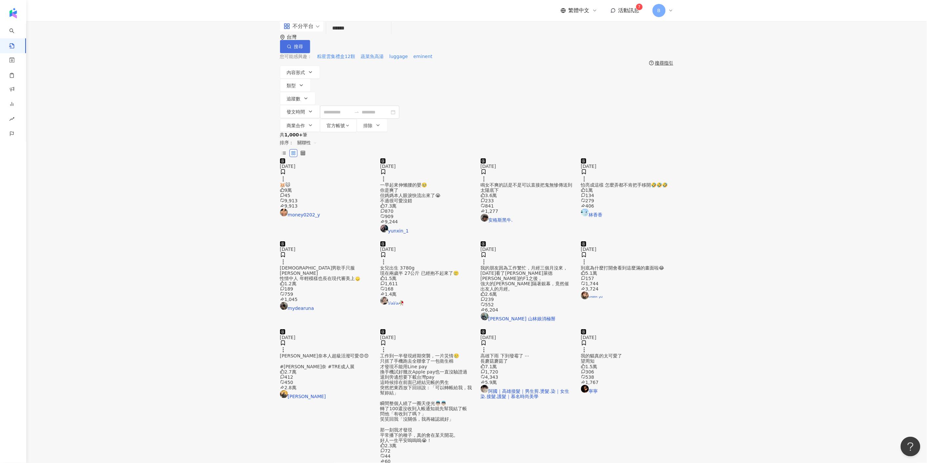
type input "******"
click at [303, 44] on span "搜尋" at bounding box center [298, 46] width 9 height 5
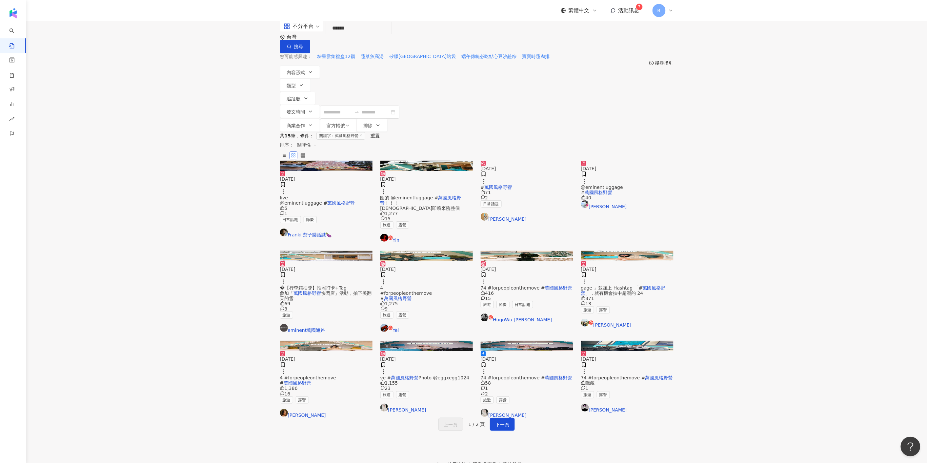
click at [317, 140] on span "關聯性" at bounding box center [308, 145] width 20 height 10
click at [636, 143] on div "按讚數" at bounding box center [634, 146] width 18 height 7
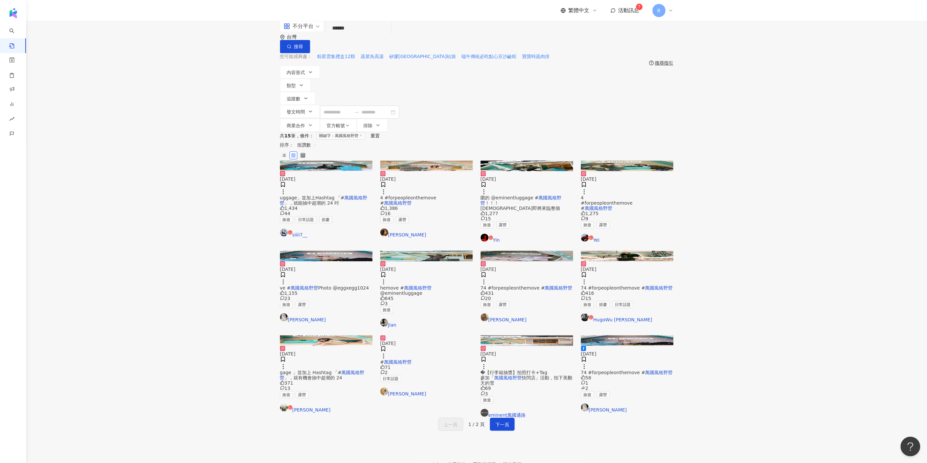
click at [310, 161] on img at bounding box center [326, 166] width 93 height 10
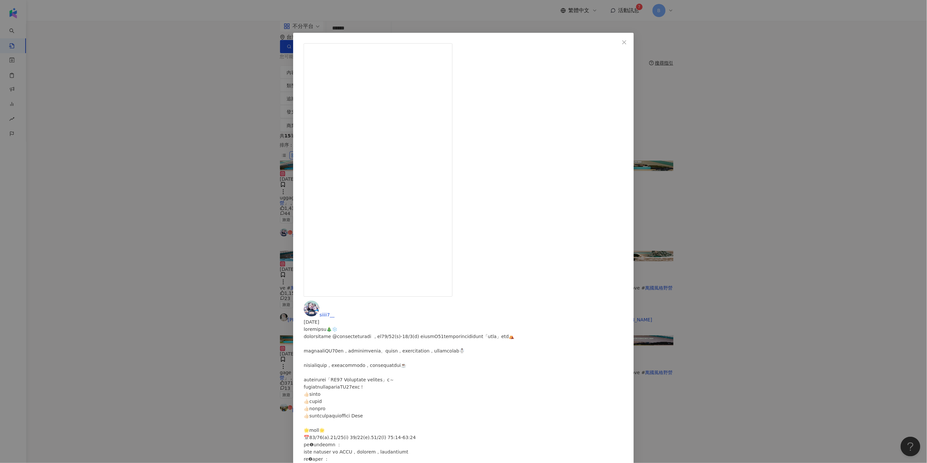
click at [618, 38] on button "Close" at bounding box center [624, 42] width 13 height 13
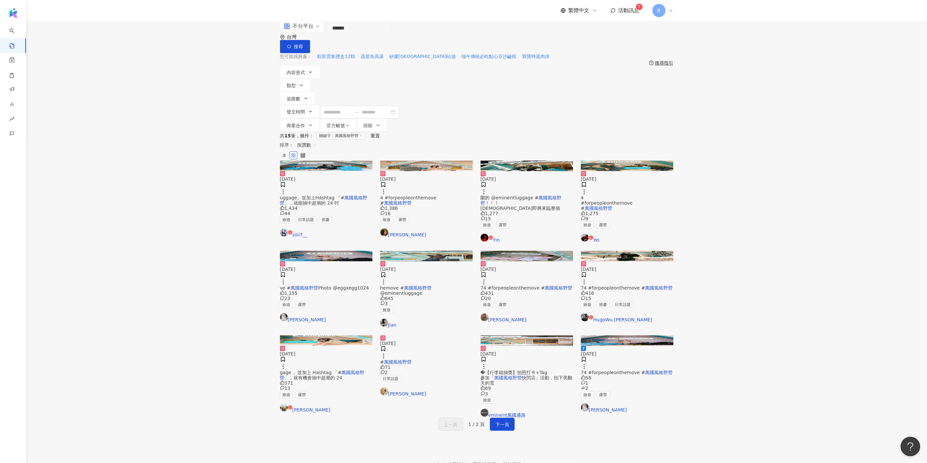
click at [434, 161] on img at bounding box center [427, 166] width 93 height 10
